Goal: Information Seeking & Learning: Find specific fact

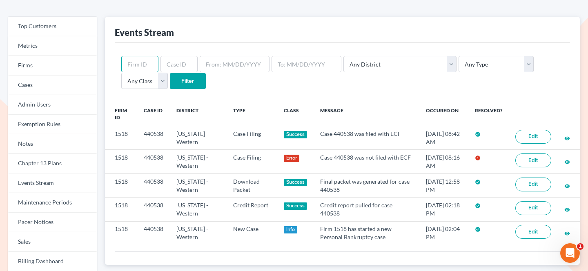
click at [145, 65] on input "text" at bounding box center [139, 64] width 37 height 16
type input "2144"
click at [170, 73] on input "Filter" at bounding box center [188, 81] width 36 height 16
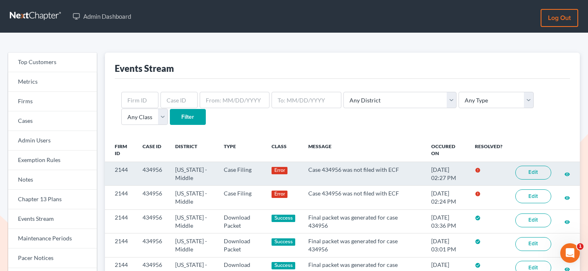
click at [537, 170] on link "Edit" at bounding box center [534, 173] width 36 height 14
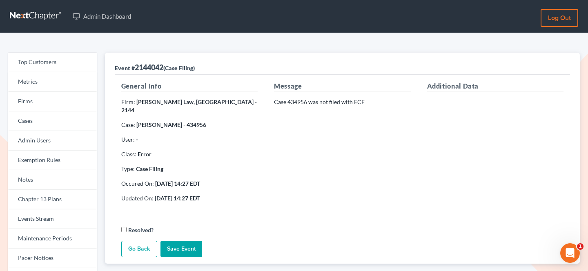
click at [300, 102] on p "Case 434956 was not filed with ECF" at bounding box center [342, 102] width 136 height 8
copy p "434956"
click at [193, 102] on strong "Carmona Law, PA - 2144" at bounding box center [189, 105] width 136 height 15
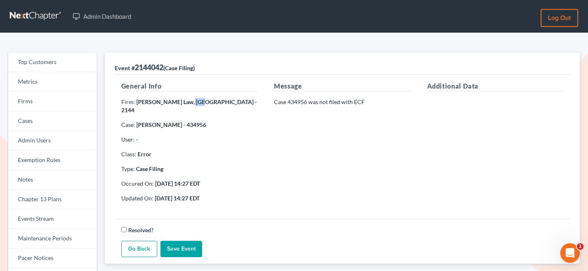
copy strong "2144"
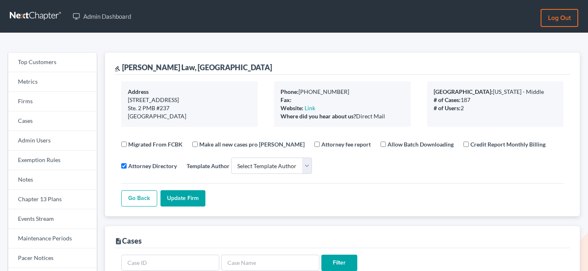
select select
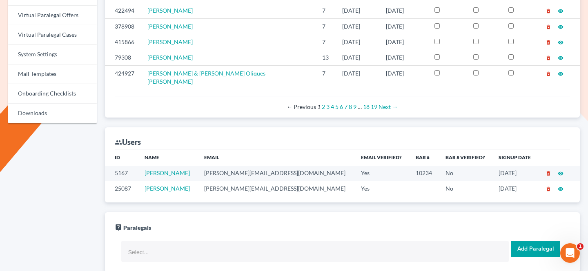
scroll to position [380, 0]
click at [229, 167] on td "carmona@carmonalaw.com" at bounding box center [276, 174] width 157 height 15
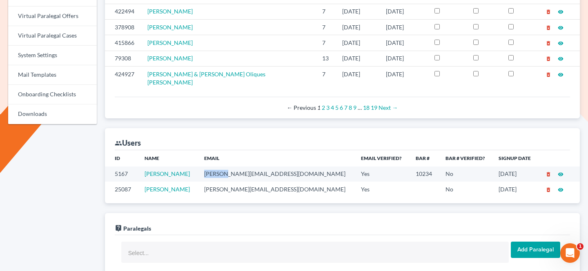
click at [229, 167] on td "carmona@carmonalaw.com" at bounding box center [276, 174] width 157 height 15
copy td "carmona@carmonalaw.com"
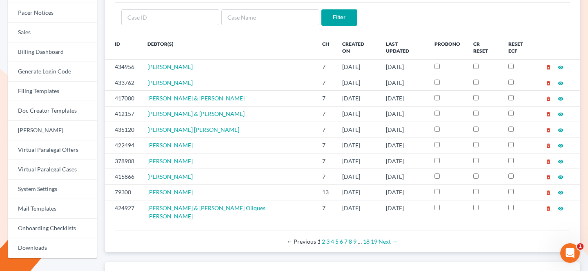
scroll to position [0, 0]
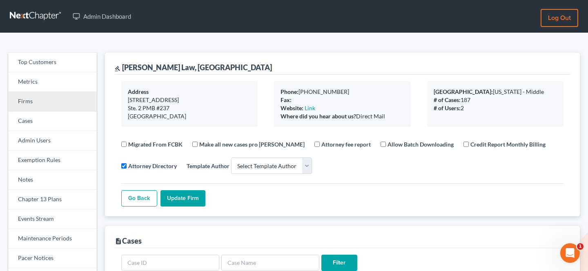
click at [21, 98] on link "Firms" at bounding box center [52, 102] width 89 height 20
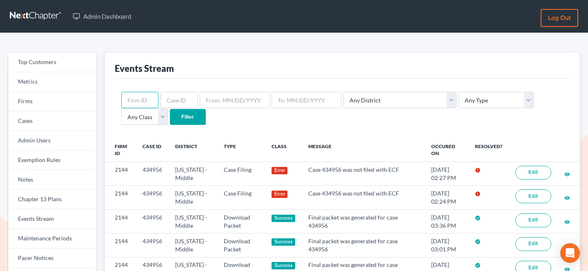
click at [130, 100] on input "text" at bounding box center [139, 100] width 37 height 16
paste input "2892"
type input "2892"
click at [170, 109] on input "Filter" at bounding box center [188, 117] width 36 height 16
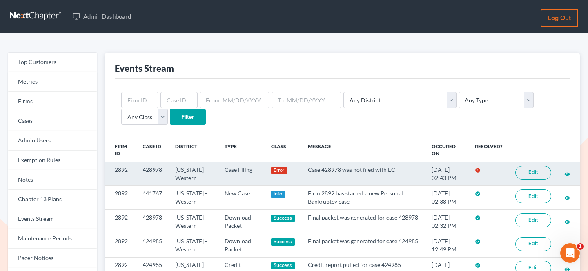
click at [530, 173] on link "Edit" at bounding box center [534, 173] width 36 height 14
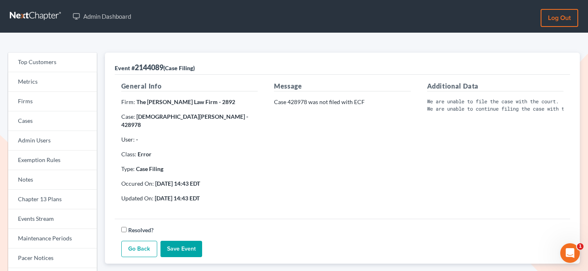
click at [300, 103] on p "Case 428978 was not filed with ECF" at bounding box center [342, 102] width 136 height 8
copy p "428978"
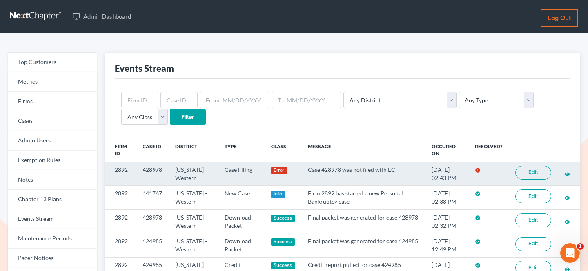
click at [121, 168] on td "2892" at bounding box center [120, 174] width 31 height 24
copy td "2892"
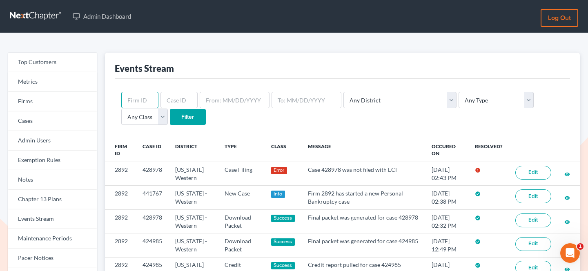
click at [133, 98] on input "text" at bounding box center [139, 100] width 37 height 16
paste input "2892"
type input "2892"
click at [170, 109] on input "Filter" at bounding box center [188, 117] width 36 height 16
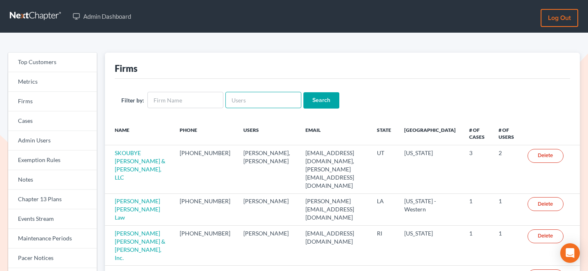
click at [246, 98] on input "text" at bounding box center [264, 100] width 76 height 16
paste input "hcoleman@sha-llc.com"
type input "hcoleman@sha-llc.com"
click at [314, 99] on input "Search" at bounding box center [322, 100] width 36 height 16
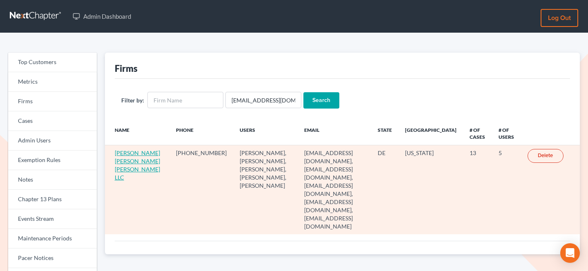
click at [124, 153] on link "[PERSON_NAME] [PERSON_NAME] [PERSON_NAME] LLC" at bounding box center [137, 165] width 45 height 31
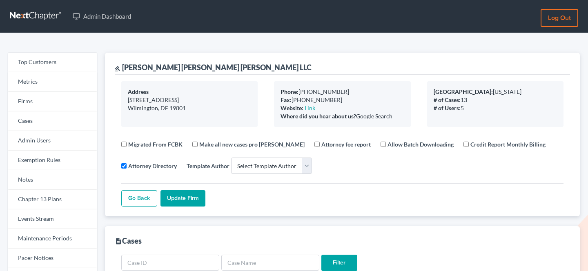
select select
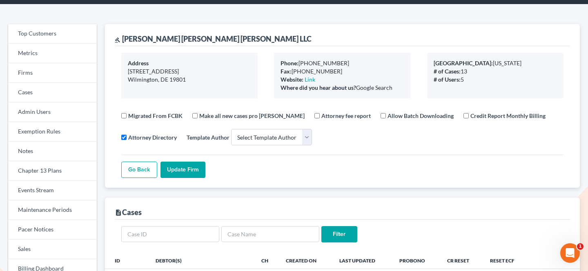
scroll to position [30, 0]
